Goal: Information Seeking & Learning: Learn about a topic

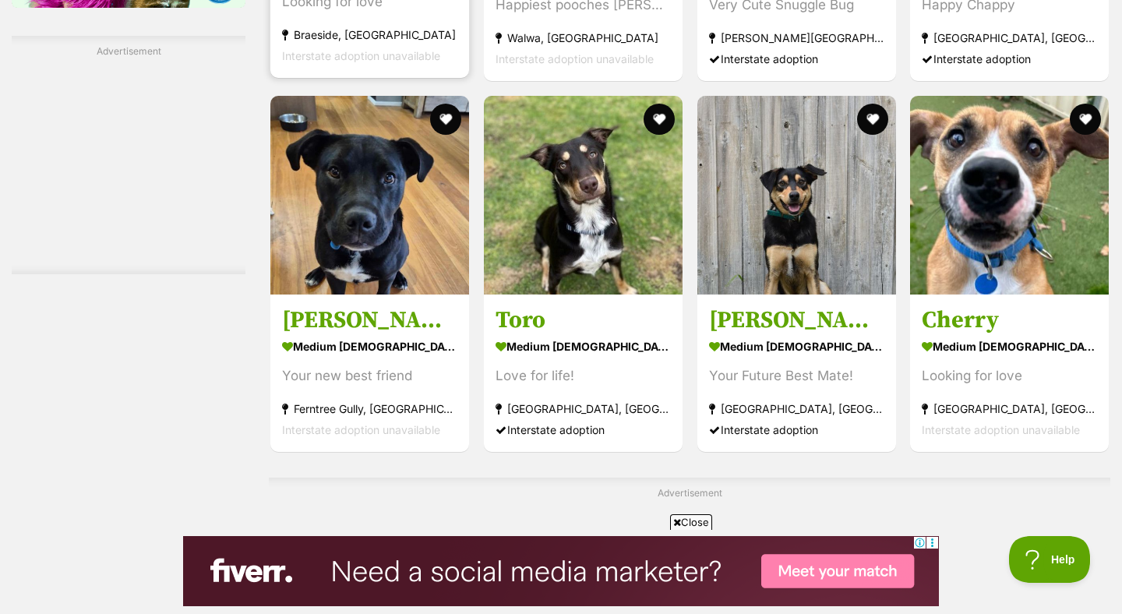
scroll to position [2400, 0]
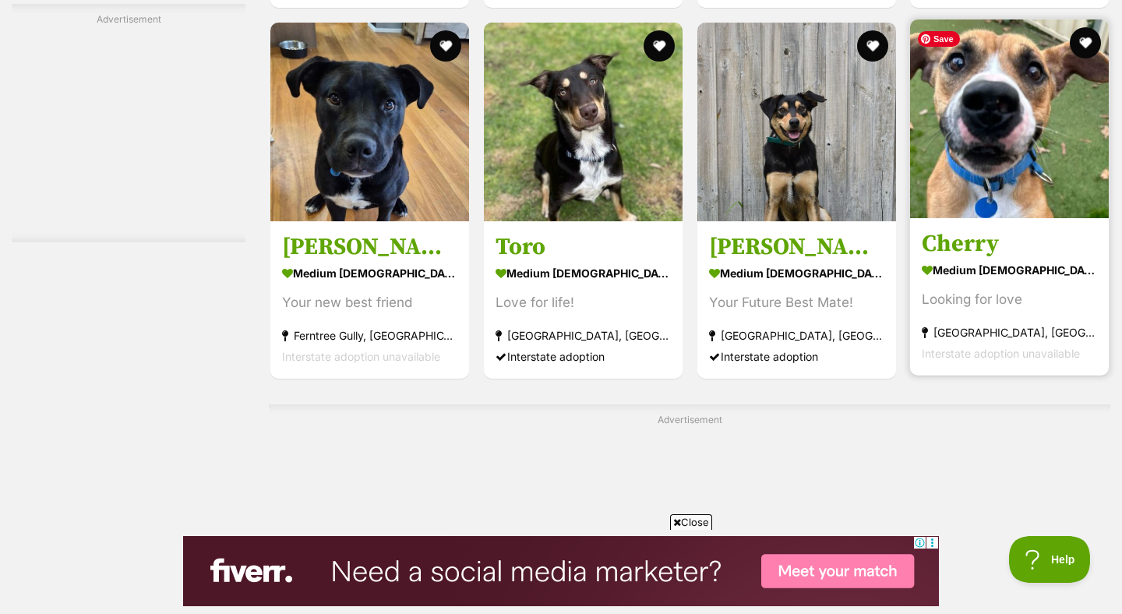
click at [996, 146] on img at bounding box center [1009, 118] width 199 height 199
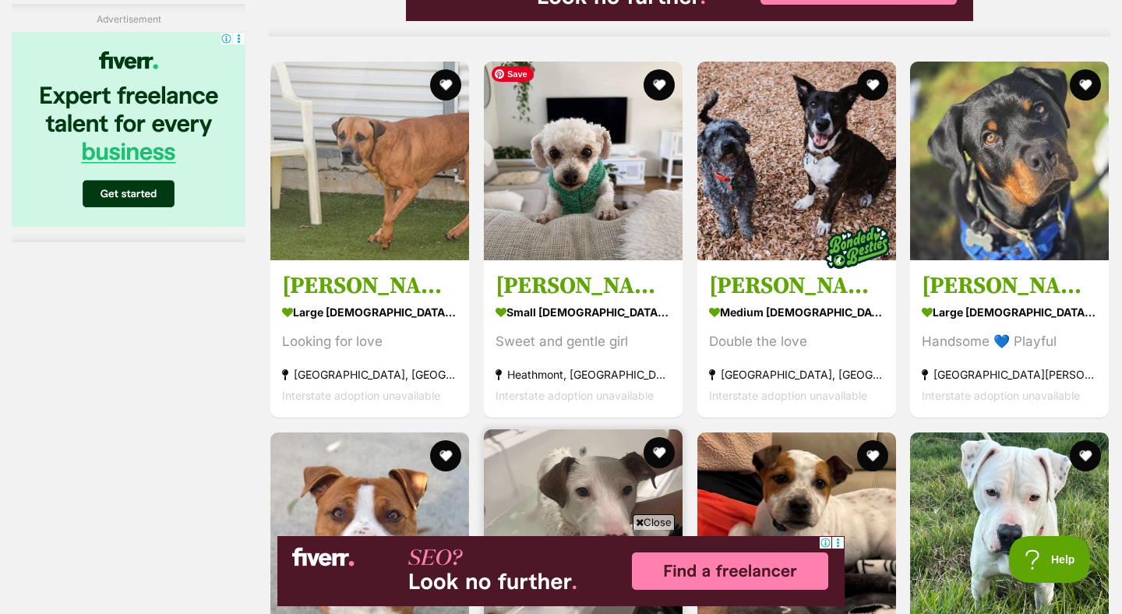
click at [621, 429] on img at bounding box center [583, 528] width 199 height 199
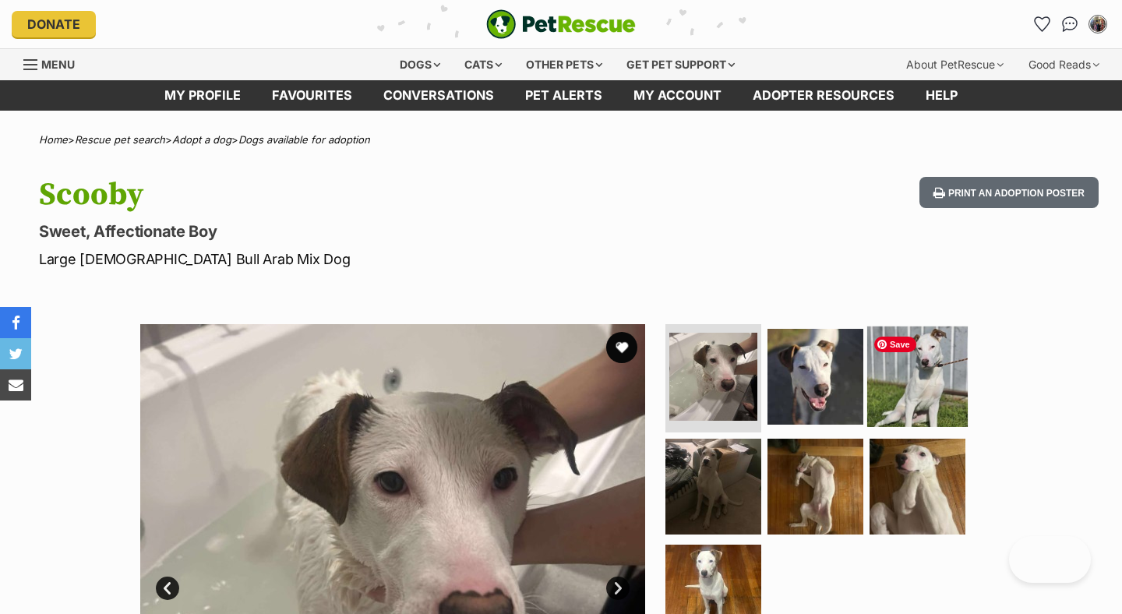
click at [915, 384] on img at bounding box center [917, 376] width 101 height 101
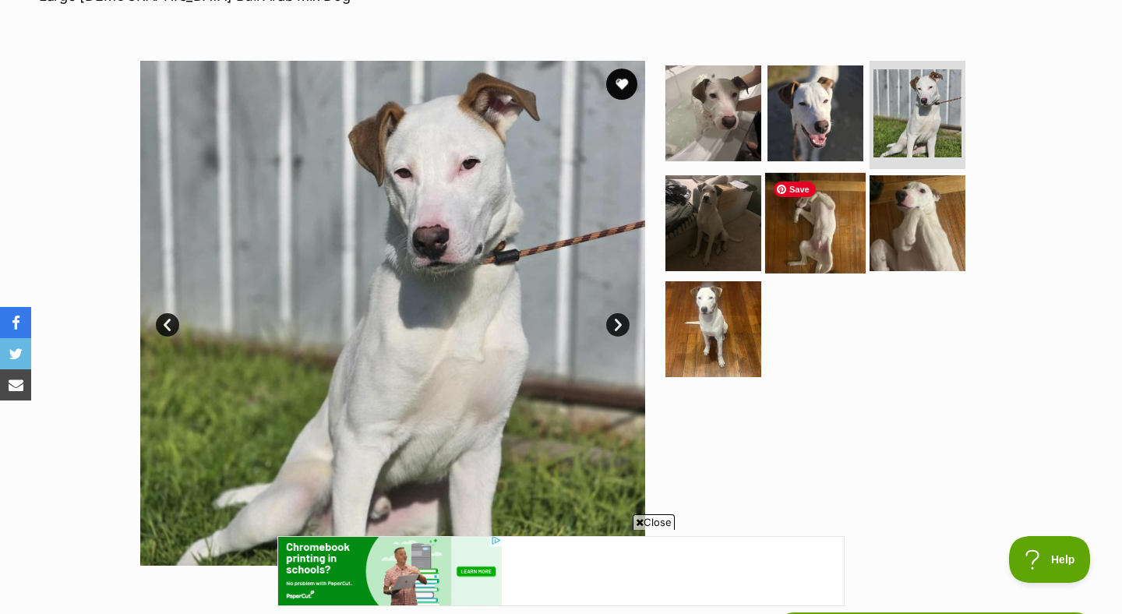
click at [808, 235] on img at bounding box center [815, 223] width 101 height 101
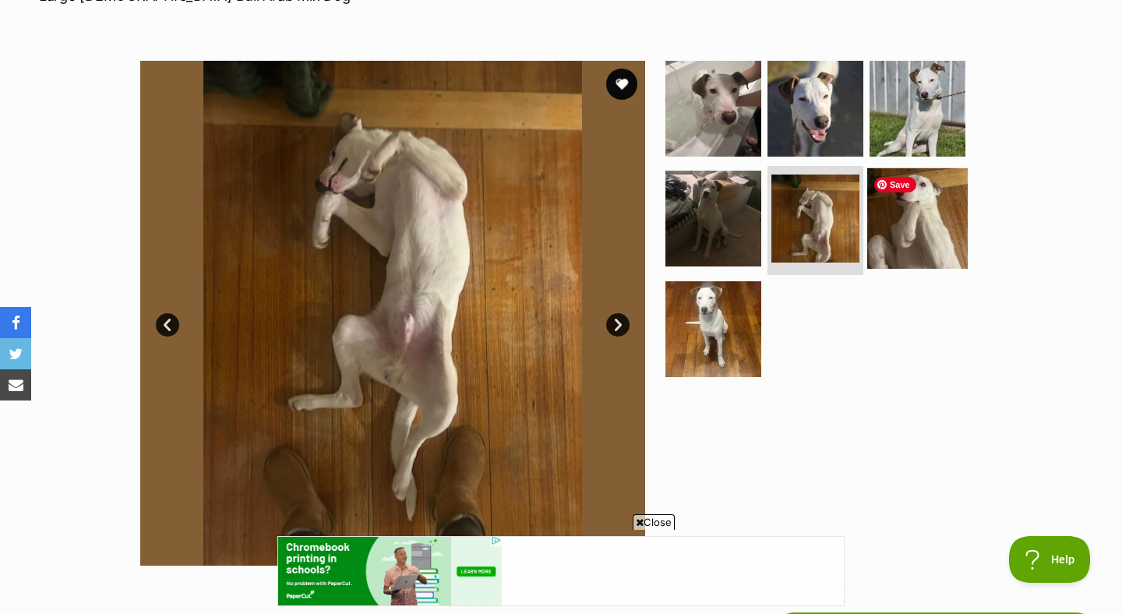
click at [898, 221] on img at bounding box center [917, 218] width 101 height 101
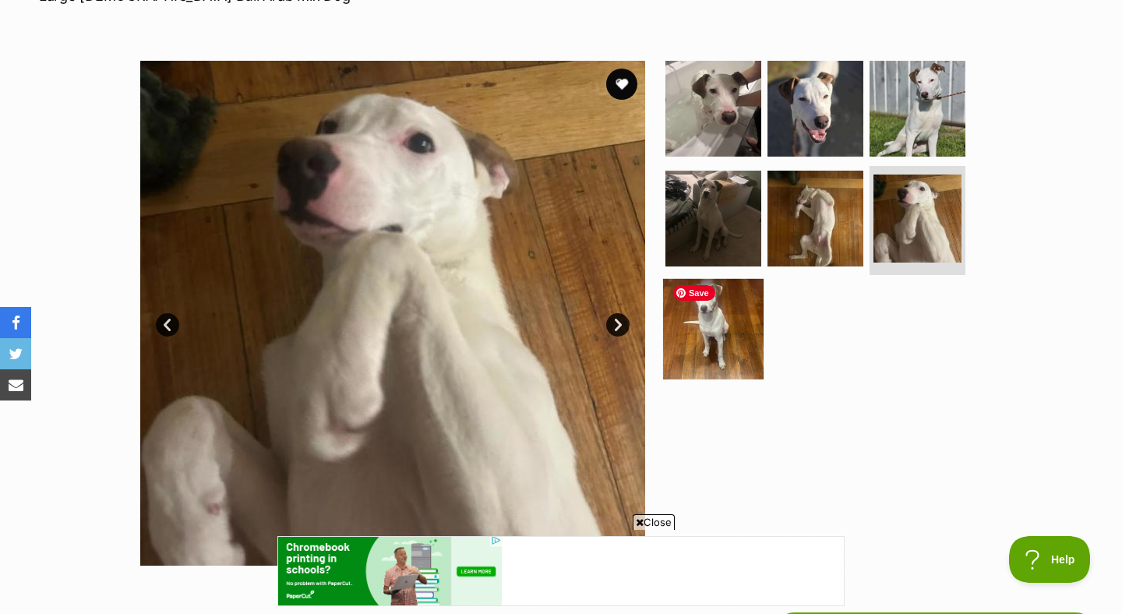
click at [742, 310] on img at bounding box center [713, 329] width 101 height 101
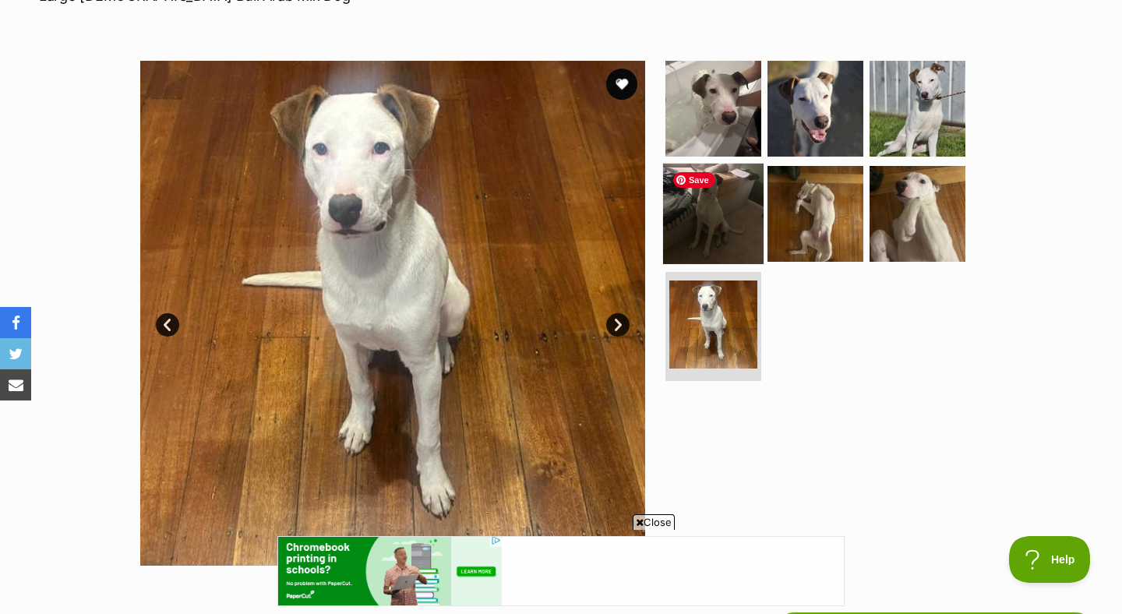
click at [711, 203] on img at bounding box center [713, 214] width 101 height 101
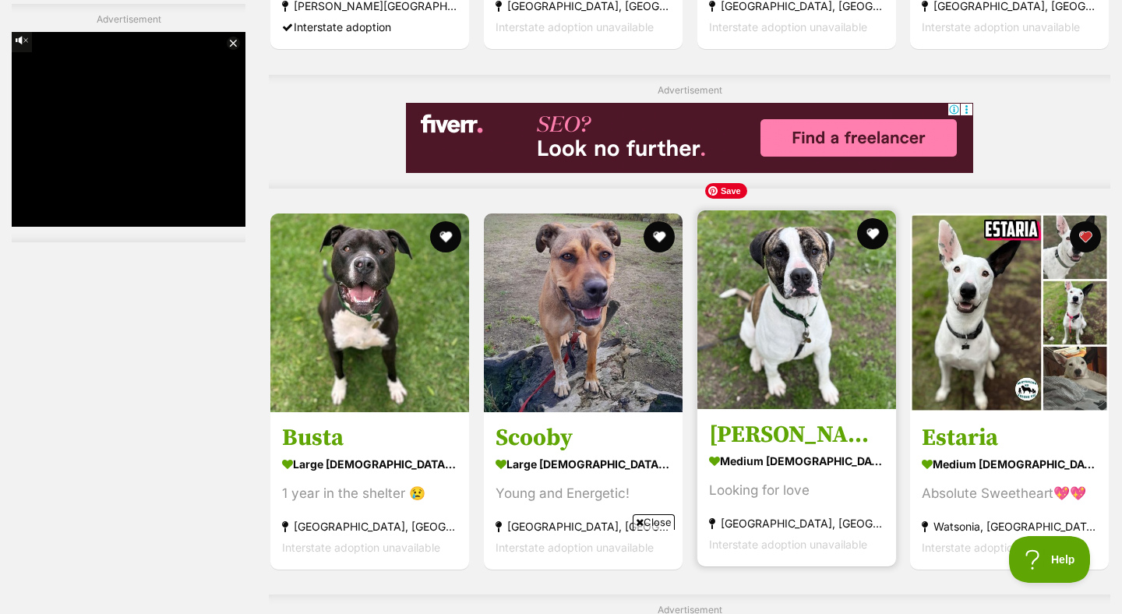
scroll to position [5807, 0]
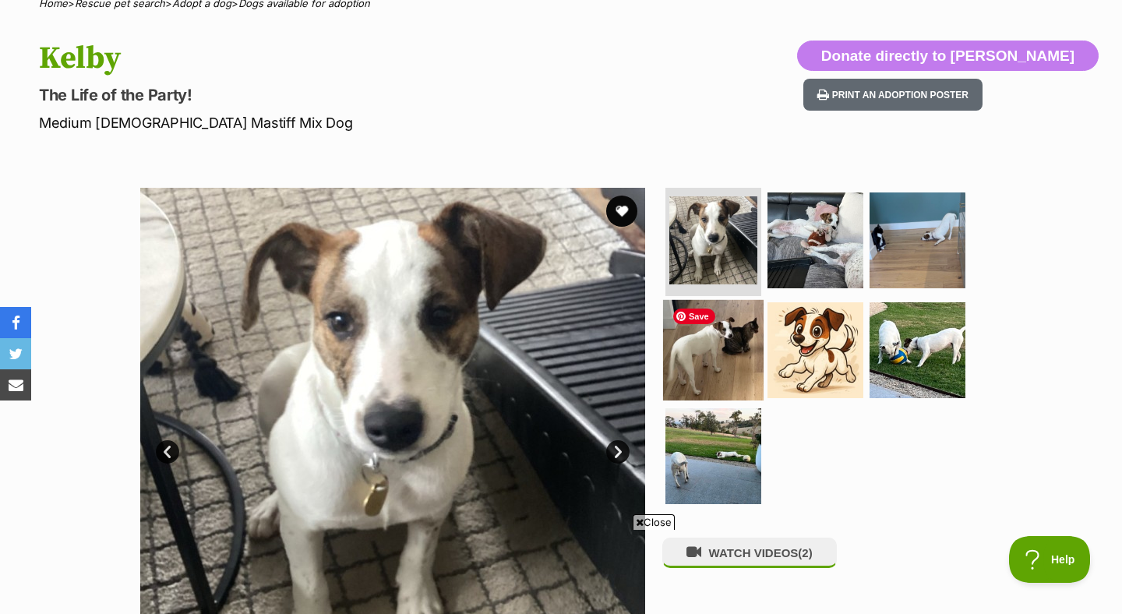
click at [725, 347] on img at bounding box center [713, 350] width 101 height 101
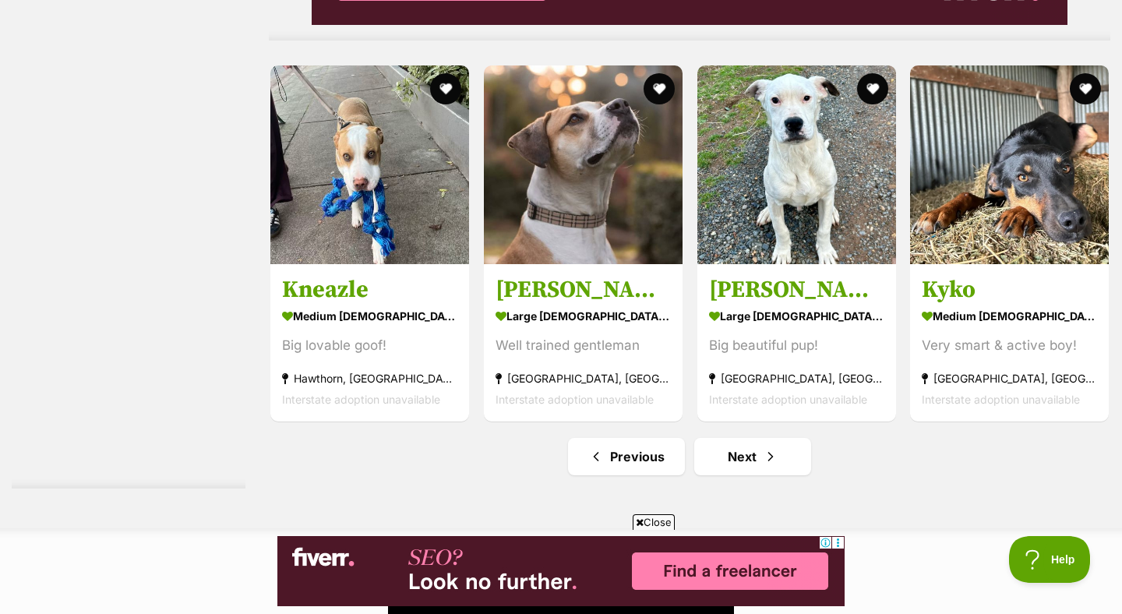
scroll to position [7757, 0]
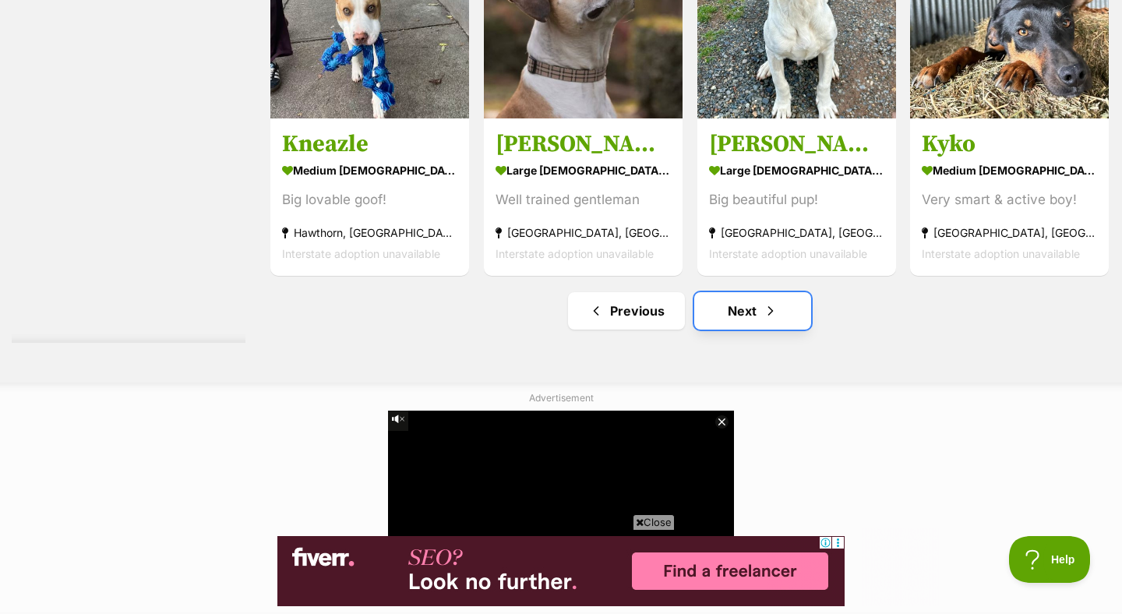
click at [752, 292] on link "Next" at bounding box center [752, 310] width 117 height 37
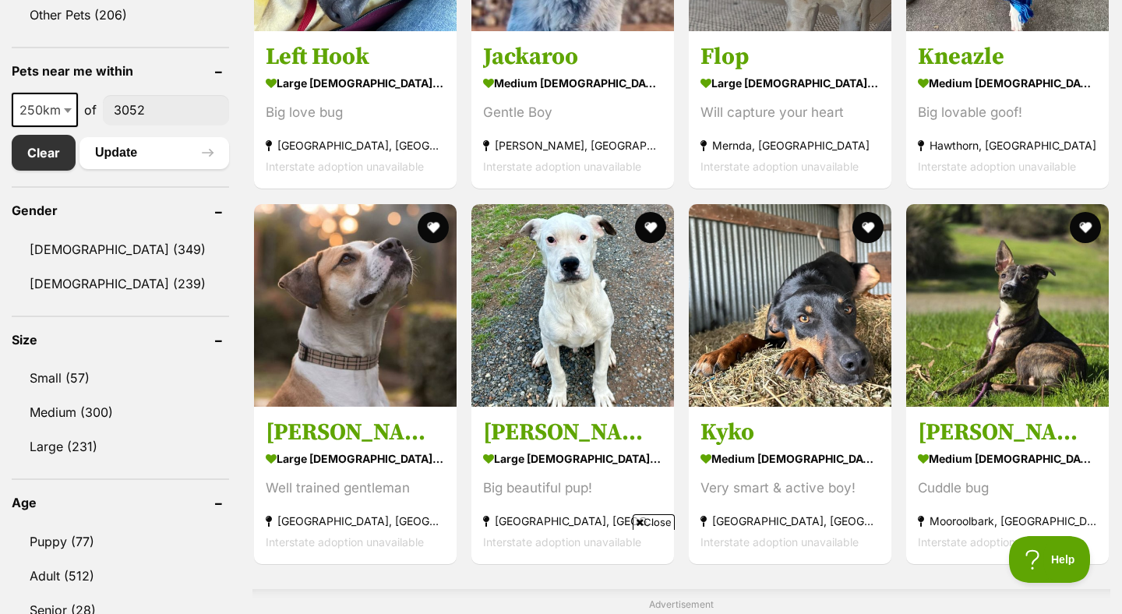
scroll to position [776, 0]
